Goal: Information Seeking & Learning: Find specific fact

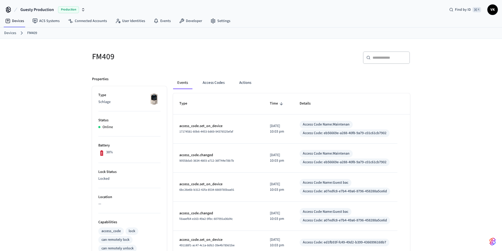
scroll to position [652, 0]
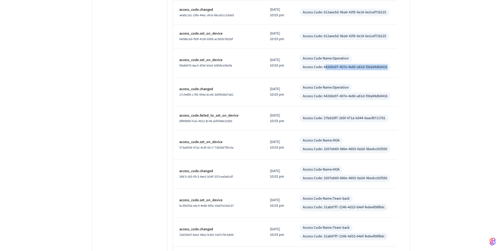
drag, startPoint x: 392, startPoint y: 126, endPoint x: 325, endPoint y: 127, distance: 67.7
click at [325, 77] on td "Access Code Name: Operation Access Code: 64260e97-407e-4e80-a81d-f30a94db8416" at bounding box center [345, 62] width 104 height 29
drag, startPoint x: 390, startPoint y: 126, endPoint x: 323, endPoint y: 126, distance: 67.5
click at [323, 71] on div "Access Code Name: Operation Access Code: 64260e97-407e-4e80-a81d-f30a94db8416" at bounding box center [346, 63] width 92 height 16
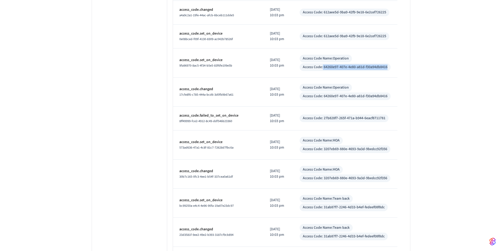
copy div "64260e97-407e-4e80-a81d-f30a94db8416"
drag, startPoint x: 237, startPoint y: 123, endPoint x: 177, endPoint y: 124, distance: 60.4
click at [177, 77] on td "access_code.set_on_device 9fa96970-8ac5-4f34-b5e5-83f6fe109e5b" at bounding box center [218, 62] width 90 height 29
click at [250, 68] on div "9fa96970-8ac5-4f34-b5e5-83f6fe109e5b" at bounding box center [218, 65] width 78 height 5
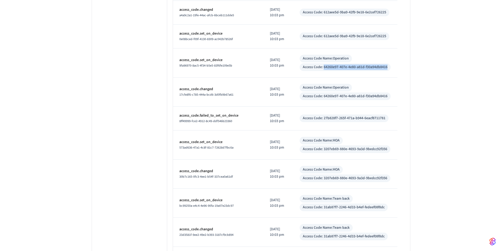
drag, startPoint x: 389, startPoint y: 126, endPoint x: 324, endPoint y: 126, distance: 65.7
click at [324, 77] on td "Access Code Name: Operation Access Code: 64260e97-407e-4e80-a81d-f30a94db8416" at bounding box center [345, 62] width 104 height 29
copy div "64260e97-407e-4e80-a81d-f30a94db8416"
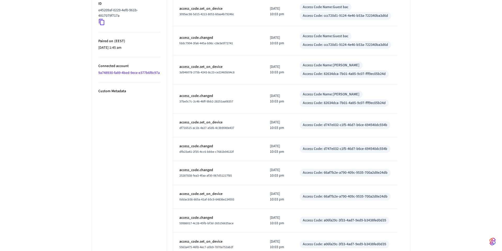
scroll to position [0, 0]
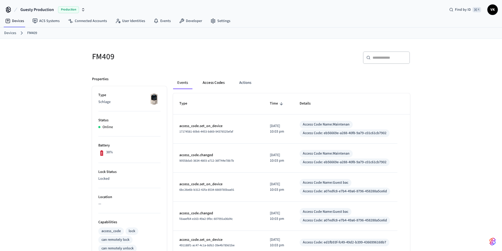
click at [215, 85] on button "Access Codes" at bounding box center [214, 82] width 30 height 13
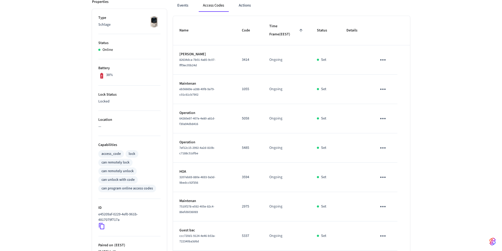
scroll to position [111, 0]
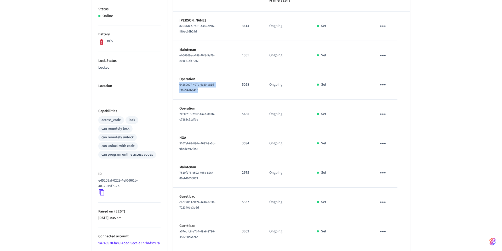
drag, startPoint x: 199, startPoint y: 90, endPoint x: 178, endPoint y: 83, distance: 22.3
click at [178, 83] on td "Operation 64260e97-407e-4e80-a81d-f30a94db8416" at bounding box center [204, 84] width 63 height 29
copy span "64260e97-407e-4e80-a81d-f30a94db8416"
click at [203, 94] on td "Operation 64260e97-407e-4e80-a81d-f30a94db8416" at bounding box center [204, 84] width 63 height 29
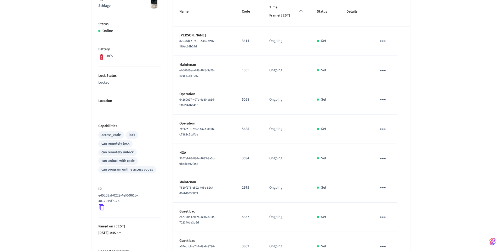
scroll to position [89, 0]
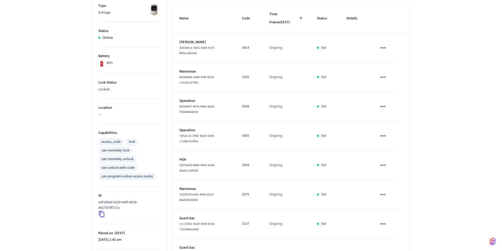
click at [33, 58] on div "FM409 ​ ​ Add Access Code Properties Type Schlage Status Online Battery 38% Loc…" at bounding box center [251, 180] width 502 height 461
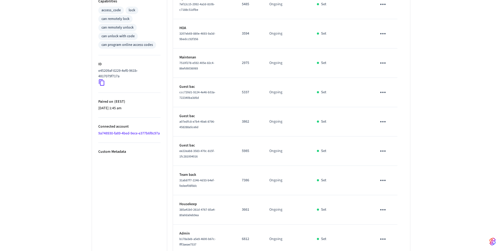
scroll to position [249, 0]
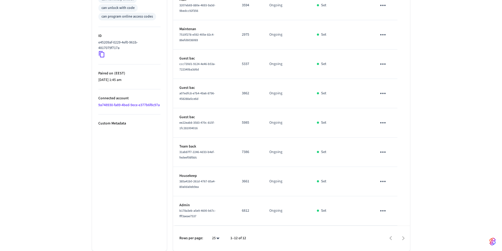
click at [402, 236] on div at bounding box center [330, 238] width 158 height 12
click at [403, 239] on div at bounding box center [330, 238] width 158 height 12
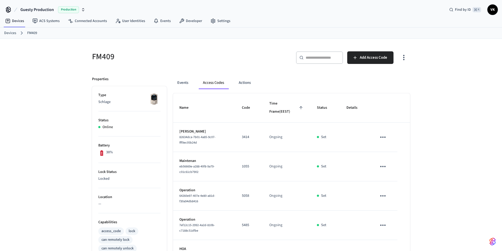
scroll to position [102, 0]
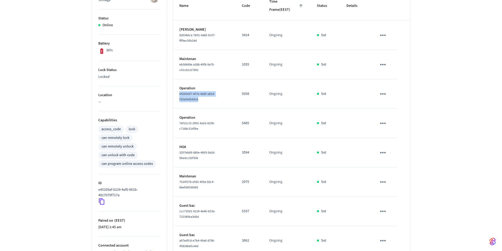
drag, startPoint x: 201, startPoint y: 101, endPoint x: 180, endPoint y: 95, distance: 22.2
click at [180, 95] on div "64260e97-407e-4e80-a81d-f30a94db8416" at bounding box center [204, 96] width 50 height 11
copy span "64260e97-407e-4e80-a81d-f30a94db8416"
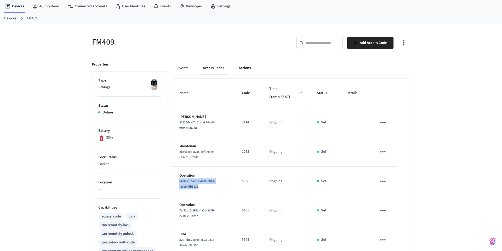
click at [244, 66] on button "Actions" at bounding box center [245, 68] width 20 height 13
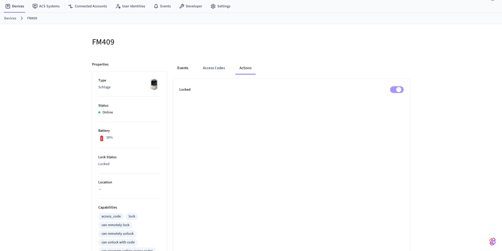
click at [186, 72] on button "Events" at bounding box center [182, 68] width 19 height 13
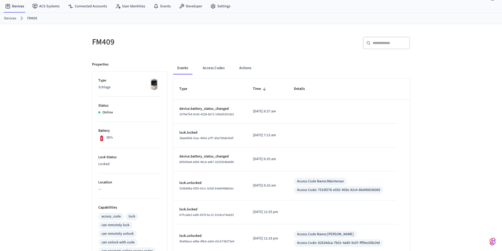
scroll to position [143, 0]
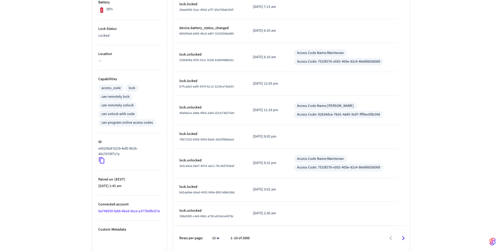
click at [223, 239] on div "Rows per page: 10 ** 1–10 of 2000" at bounding box center [291, 237] width 237 height 25
click at [219, 238] on body "Guesty Production Production Find by ID ⌘ K VK Devices ACS Systems Connected Ac…" at bounding box center [251, 53] width 502 height 393
click at [215, 237] on li "100" at bounding box center [214, 235] width 14 height 14
type input "***"
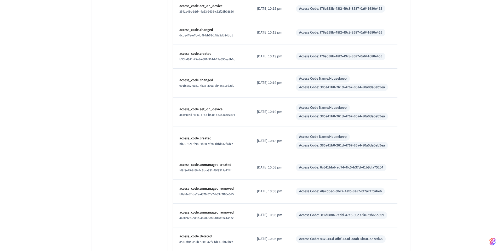
scroll to position [2405, 0]
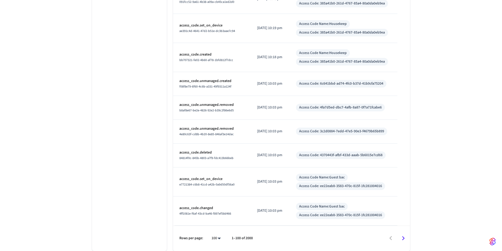
click at [403, 237] on icon "Go to next page" at bounding box center [403, 238] width 8 height 8
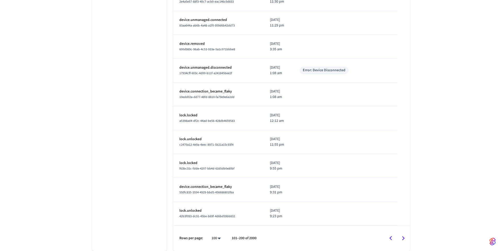
scroll to position [2720, 0]
click at [404, 241] on icon "Go to next page" at bounding box center [403, 238] width 8 height 8
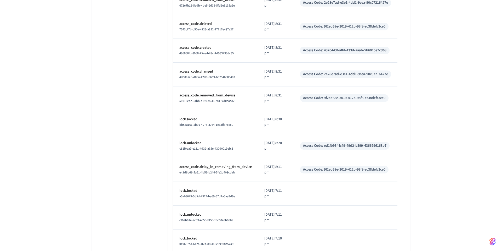
scroll to position [2269, 0]
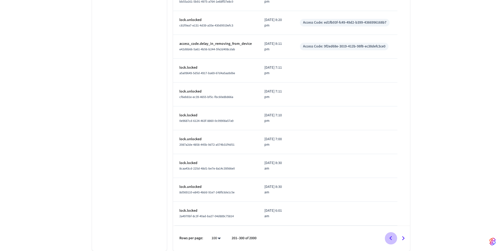
click at [392, 239] on icon "Go to previous page" at bounding box center [391, 238] width 3 height 4
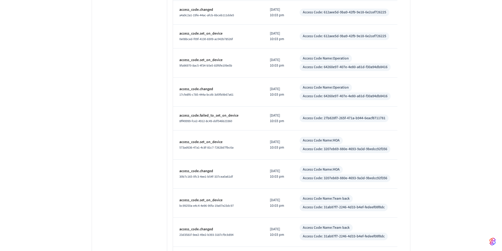
scroll to position [1824, 0]
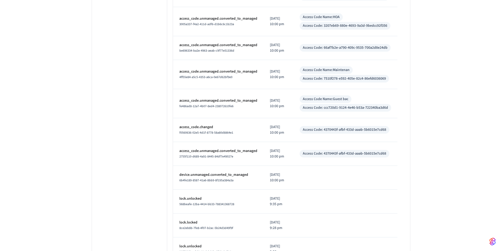
drag, startPoint x: 324, startPoint y: 126, endPoint x: 388, endPoint y: 125, distance: 64.9
copy div "64260e97-407e-4e80-a81d-f30a94db8416"
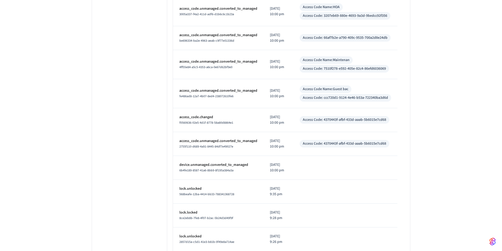
scroll to position [1841, 0]
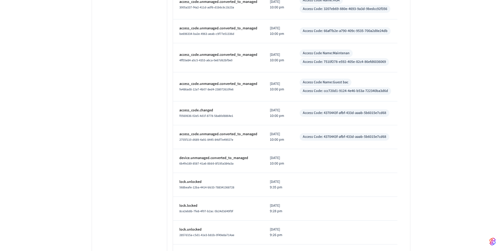
drag, startPoint x: 389, startPoint y: 109, endPoint x: 324, endPoint y: 108, distance: 65.7
copy div "64260e97-407e-4e80-a81d-f30a94db8416"
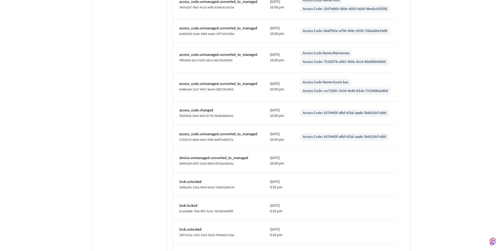
drag, startPoint x: 388, startPoint y: 109, endPoint x: 324, endPoint y: 109, distance: 64.6
copy div "64260e97-407e-4e80-a81d-f30a94db8416"
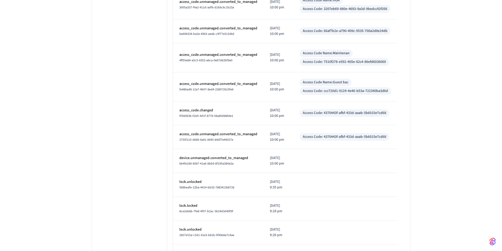
drag, startPoint x: 388, startPoint y: 109, endPoint x: 325, endPoint y: 109, distance: 63.8
drag, startPoint x: 323, startPoint y: 109, endPoint x: 391, endPoint y: 108, distance: 68.0
copy div "64260e97-407e-4e80-a81d-f30a94db8416"
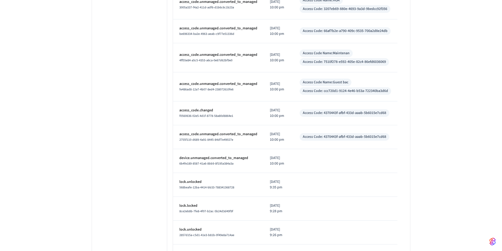
drag, startPoint x: 373, startPoint y: 108, endPoint x: 324, endPoint y: 107, distance: 49.4
copy div "64260e97-407e-4e80-a81d-f30a94db8416"
